Goal: Find specific page/section: Find specific page/section

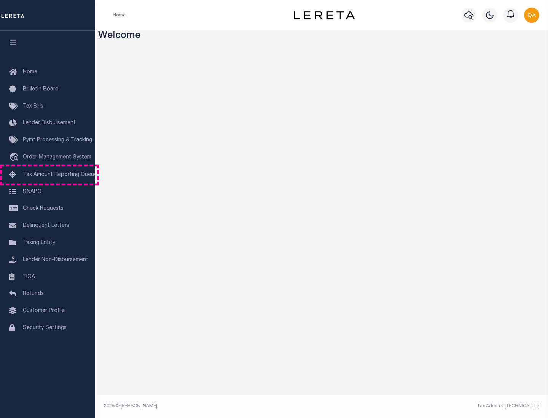
click at [48, 175] on span "Tax Amount Reporting Queue" at bounding box center [60, 174] width 74 height 5
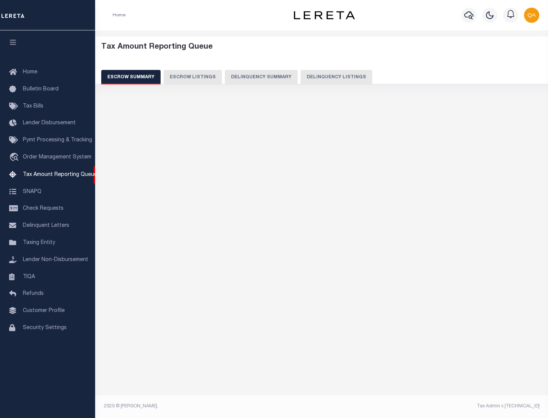
select select "100"
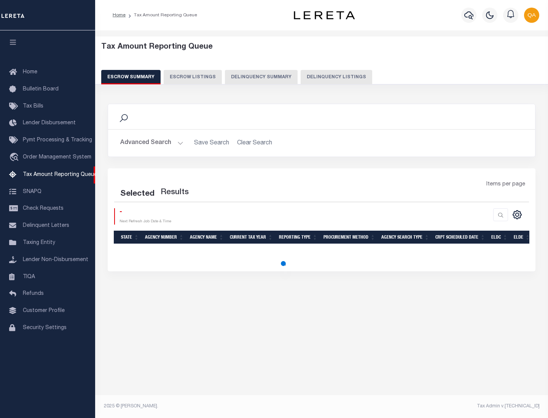
select select "100"
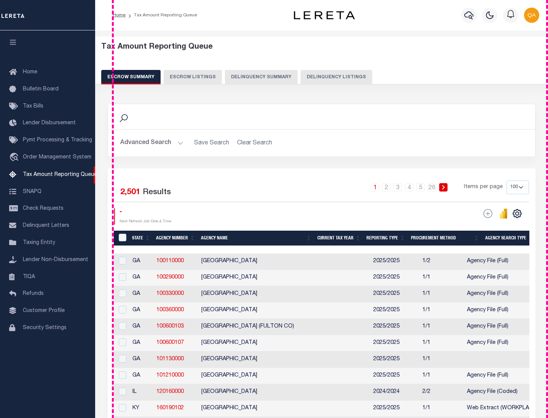
scroll to position [862, 0]
